Goal: Task Accomplishment & Management: Use online tool/utility

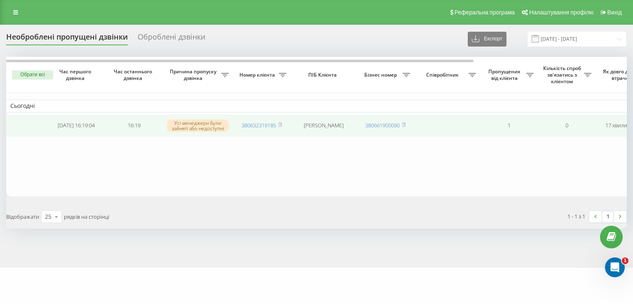
click at [278, 124] on icon at bounding box center [280, 124] width 4 height 5
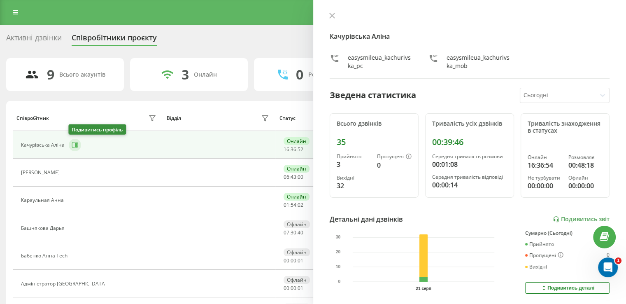
click at [72, 146] on icon at bounding box center [75, 145] width 7 height 7
click at [76, 147] on icon at bounding box center [75, 145] width 7 height 7
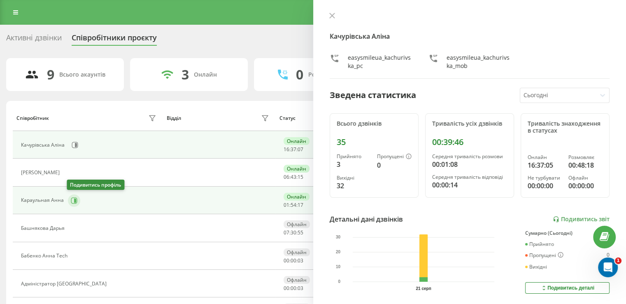
click at [77, 198] on button at bounding box center [74, 200] width 12 height 12
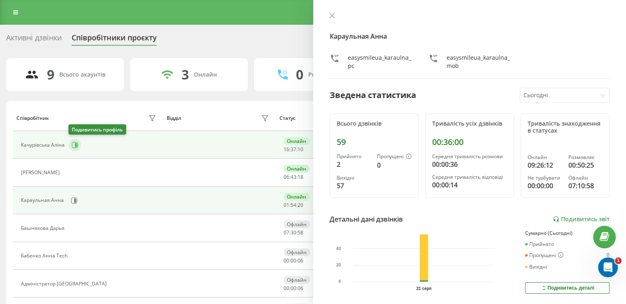
click at [74, 145] on icon at bounding box center [75, 145] width 7 height 7
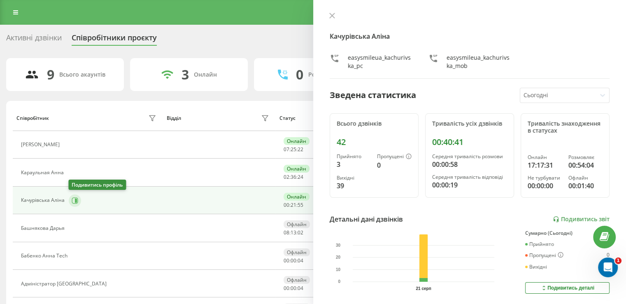
click at [76, 198] on icon at bounding box center [76, 200] width 2 height 4
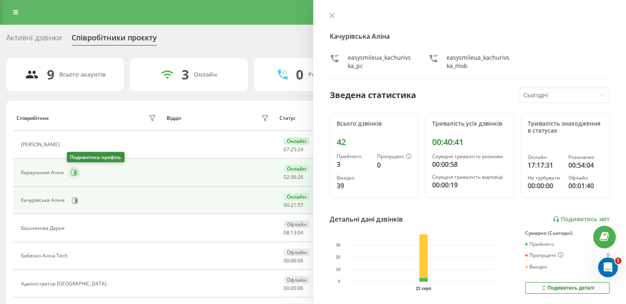
click at [72, 177] on button at bounding box center [74, 172] width 12 height 12
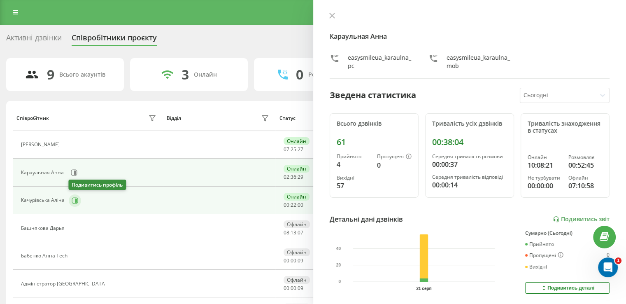
click at [71, 202] on button at bounding box center [75, 200] width 12 height 12
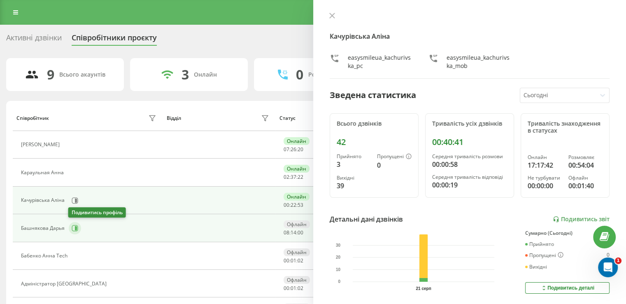
click at [78, 229] on button at bounding box center [75, 228] width 12 height 12
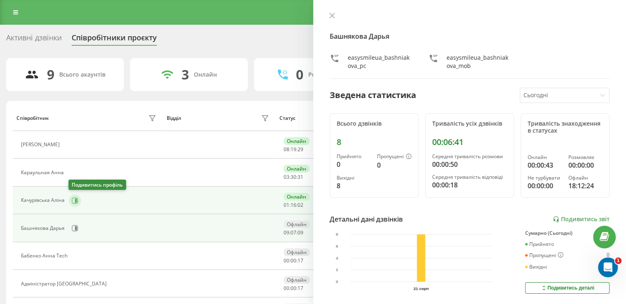
click at [76, 197] on icon at bounding box center [75, 200] width 6 height 6
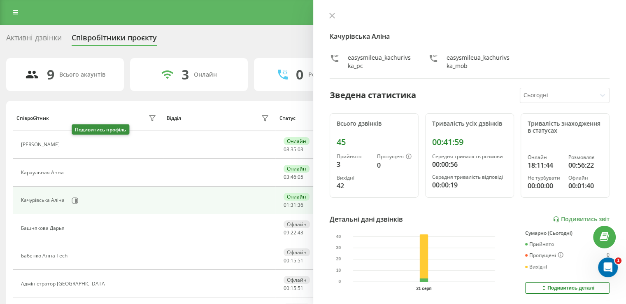
click at [72, 147] on icon at bounding box center [68, 145] width 7 height 7
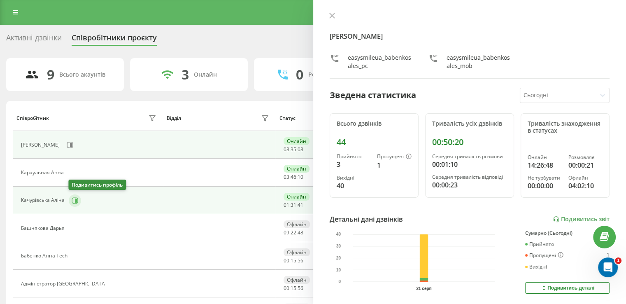
click at [74, 194] on button at bounding box center [75, 200] width 12 height 12
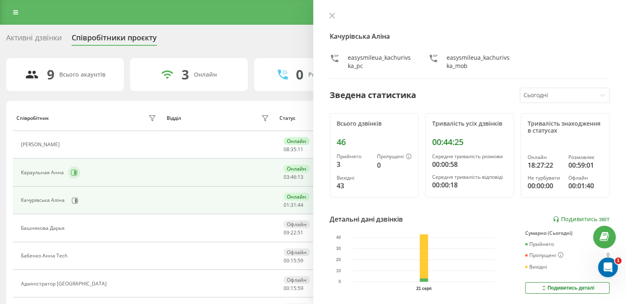
click at [79, 172] on button at bounding box center [74, 172] width 12 height 12
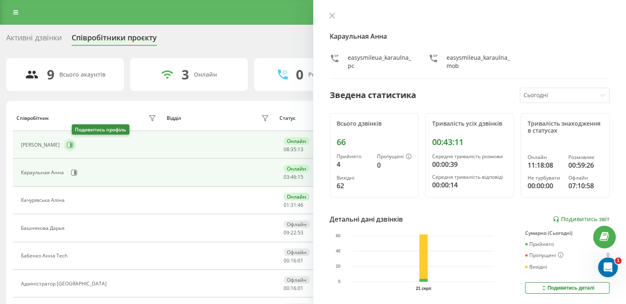
click at [72, 143] on icon at bounding box center [71, 145] width 2 height 4
